Goal: Transaction & Acquisition: Purchase product/service

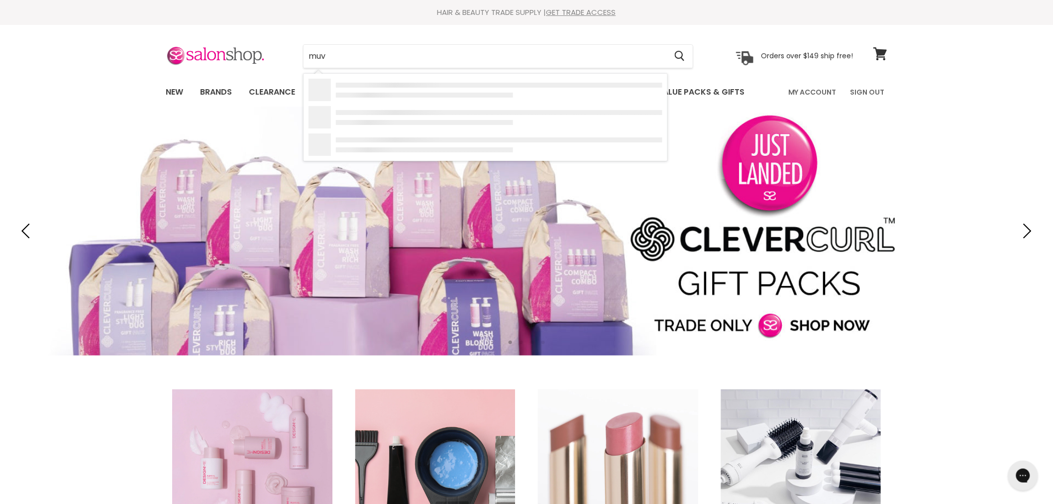
type input "muvo"
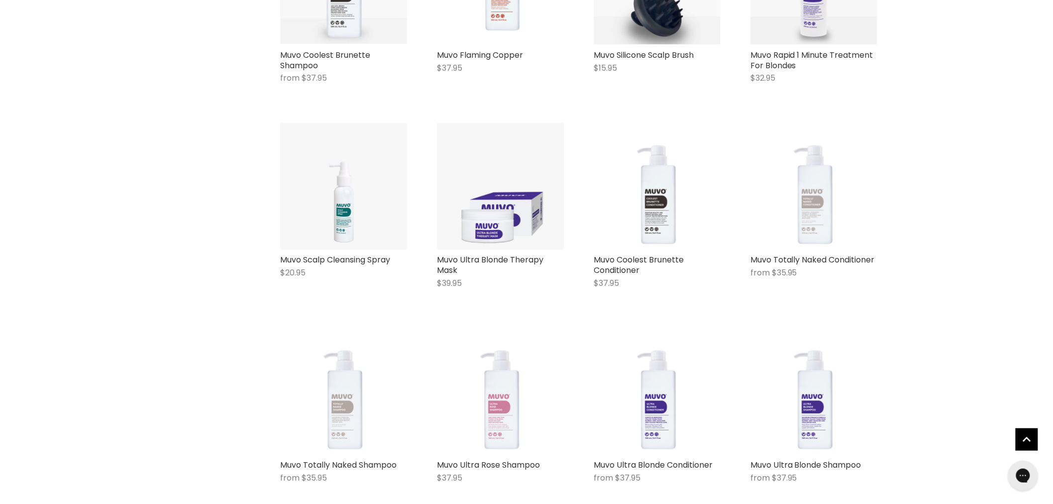
scroll to position [442, 0]
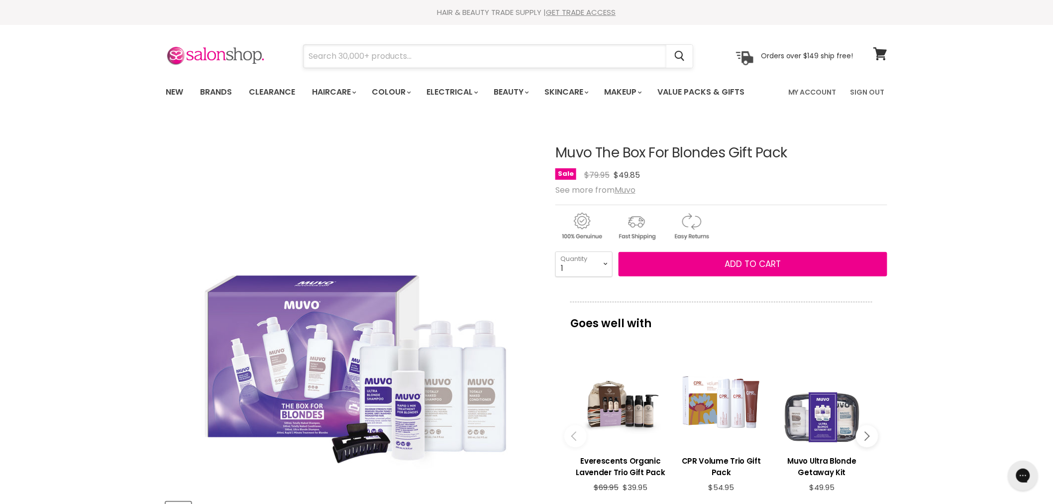
click at [335, 61] on input "Search" at bounding box center [485, 56] width 363 height 23
click at [361, 57] on input "Search" at bounding box center [485, 56] width 363 height 23
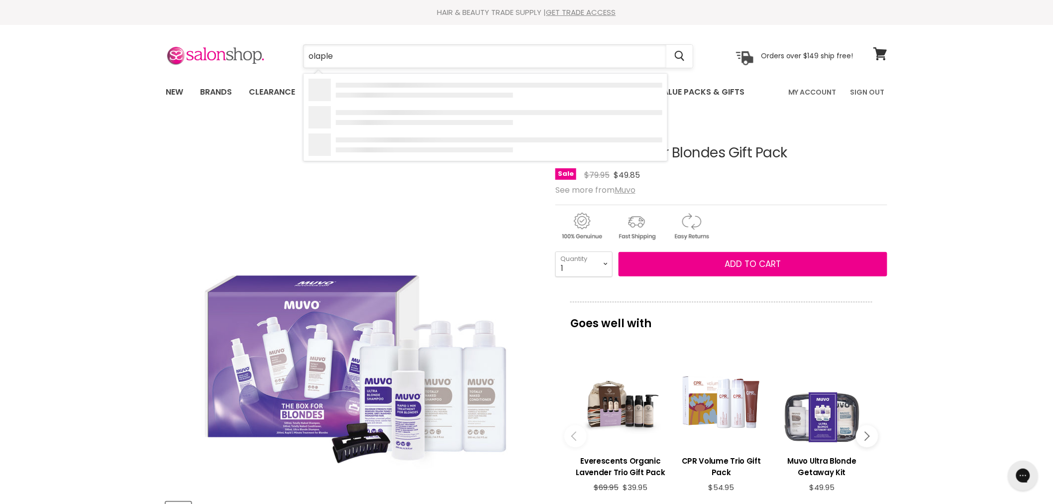
type input "olaplex"
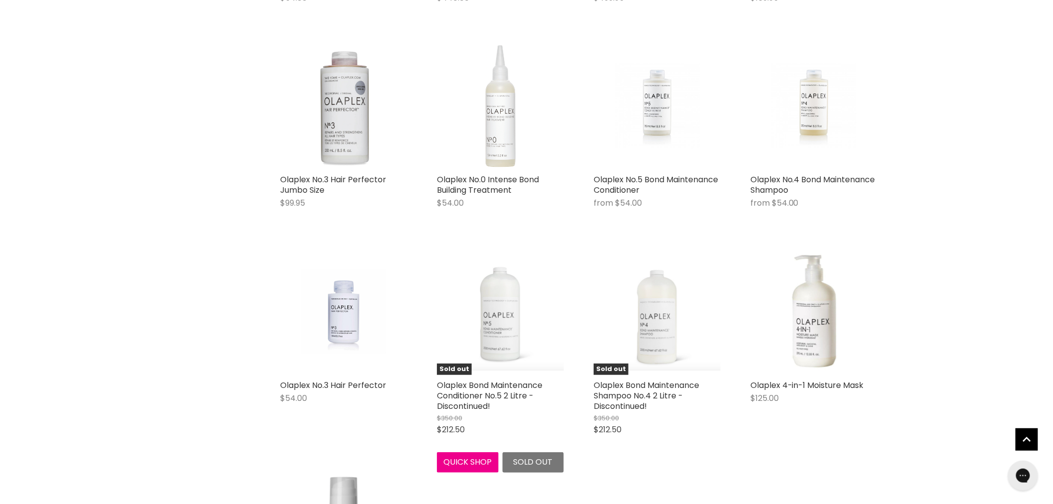
scroll to position [1217, 0]
